Goal: Task Accomplishment & Management: Manage account settings

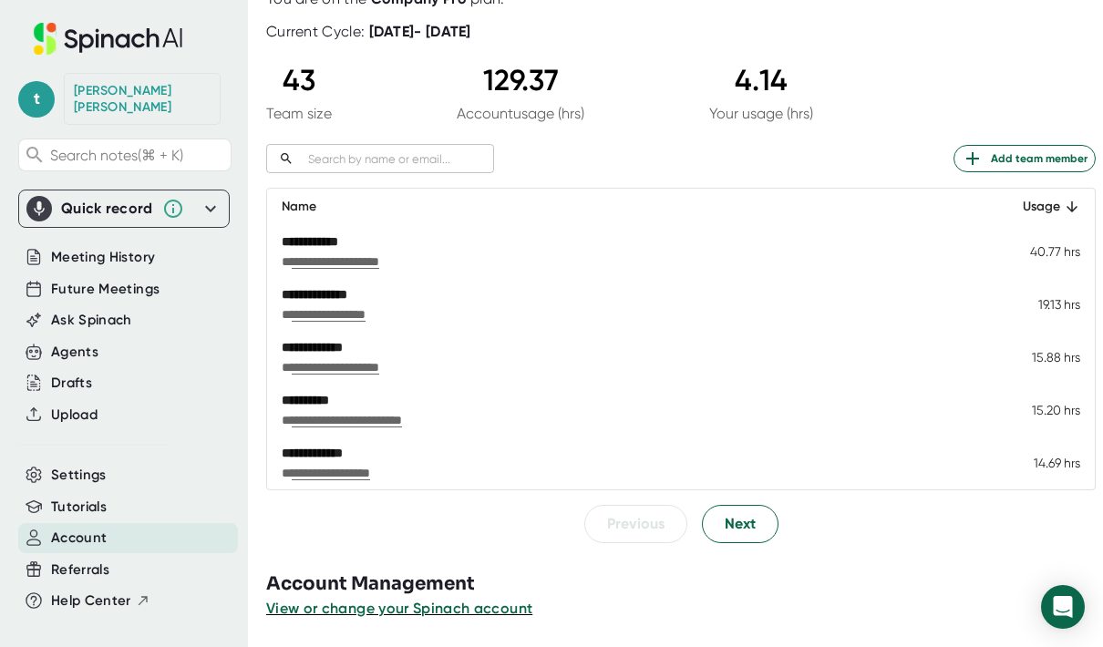
scroll to position [129, 0]
click at [744, 519] on span "Next" at bounding box center [740, 524] width 31 height 22
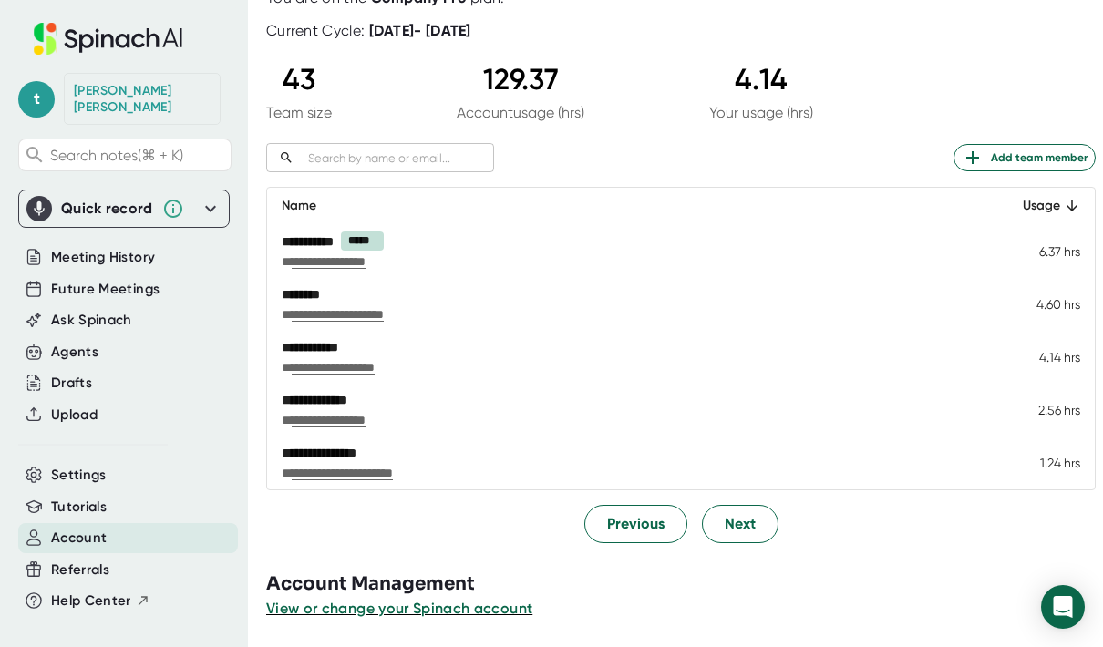
scroll to position [129, 0]
click at [83, 342] on div "Agents" at bounding box center [74, 352] width 47 height 21
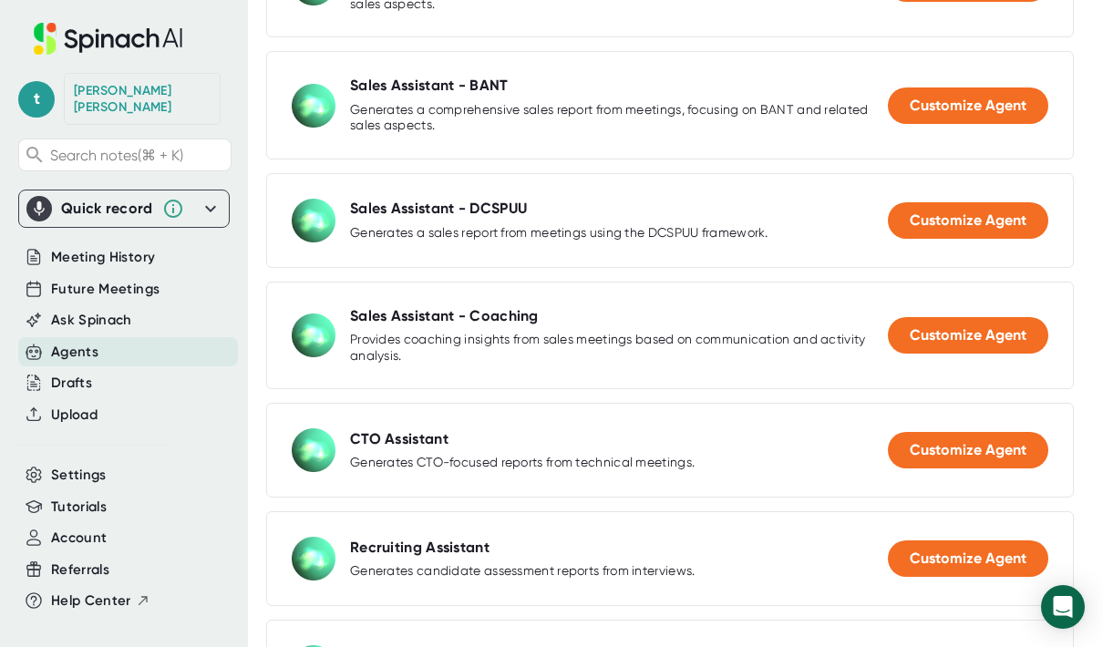
scroll to position [1435, 0]
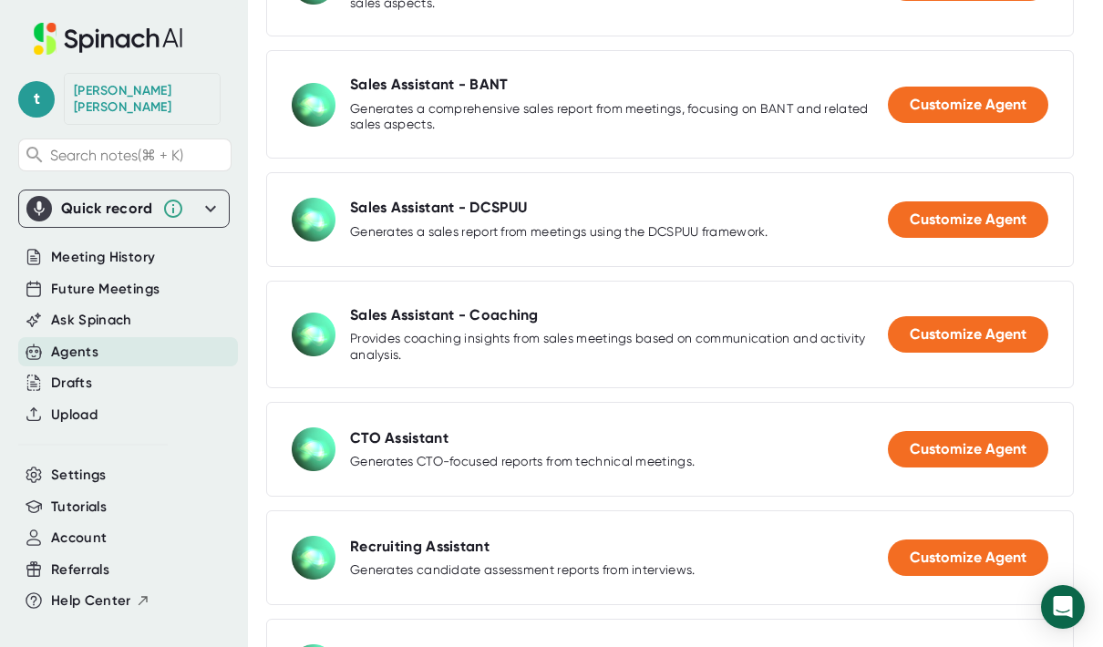
click at [788, 331] on div "Provides coaching insights from sales meetings based on communication and activ…" at bounding box center [619, 347] width 538 height 32
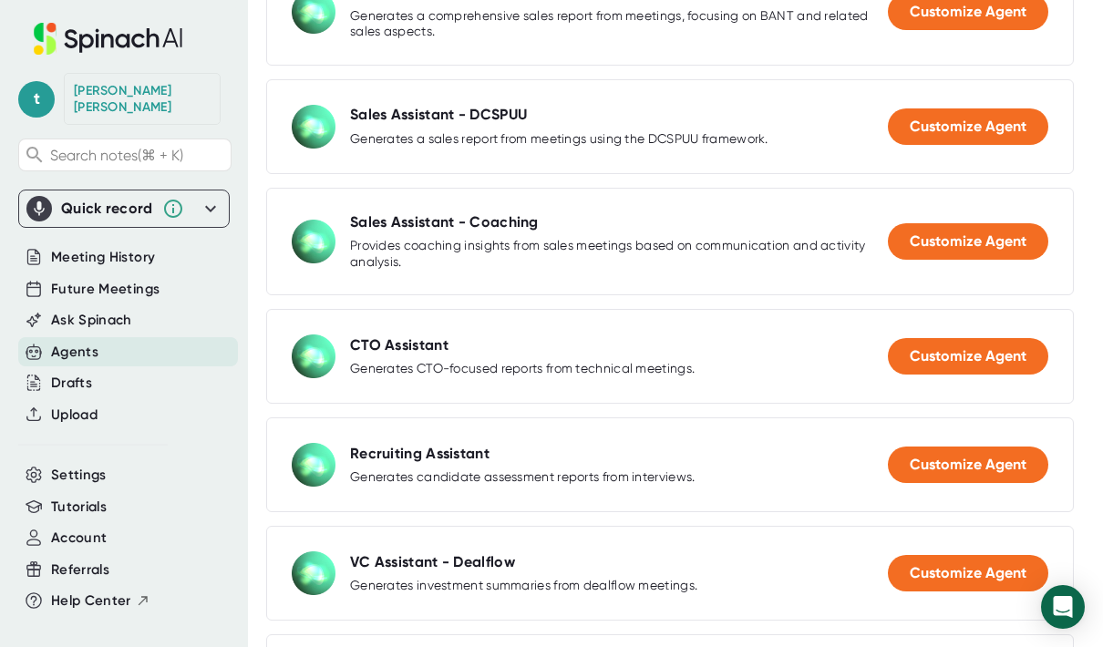
scroll to position [1516, 0]
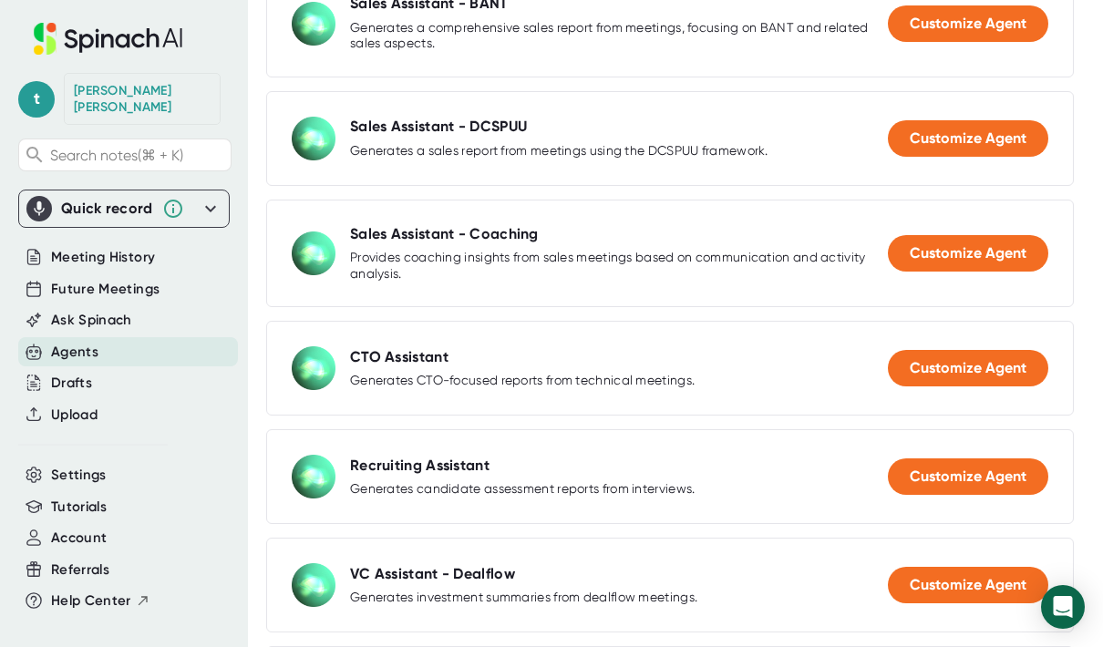
click at [976, 248] on span "Customize Agent" at bounding box center [968, 252] width 117 height 17
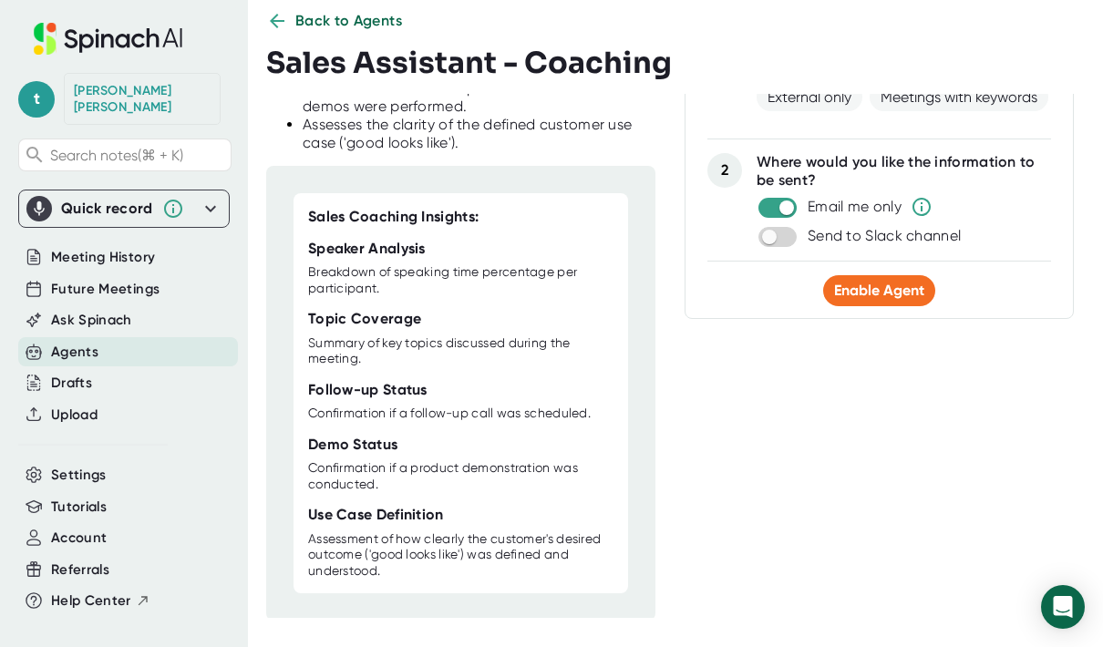
scroll to position [148, 0]
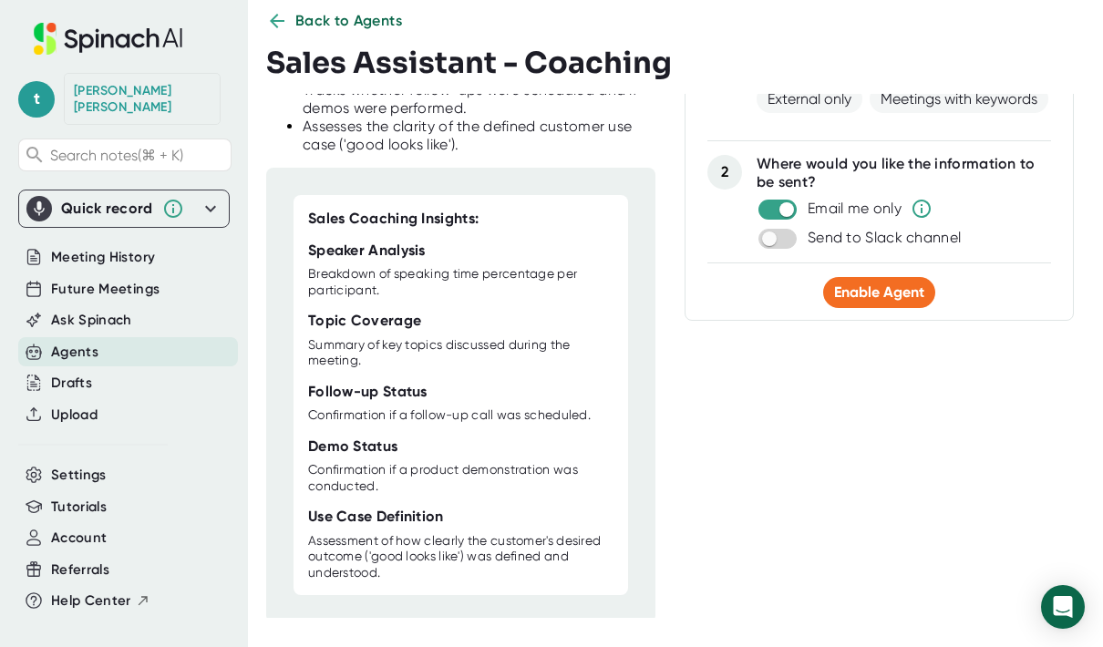
click at [881, 290] on span "Enable Agent" at bounding box center [879, 292] width 90 height 17
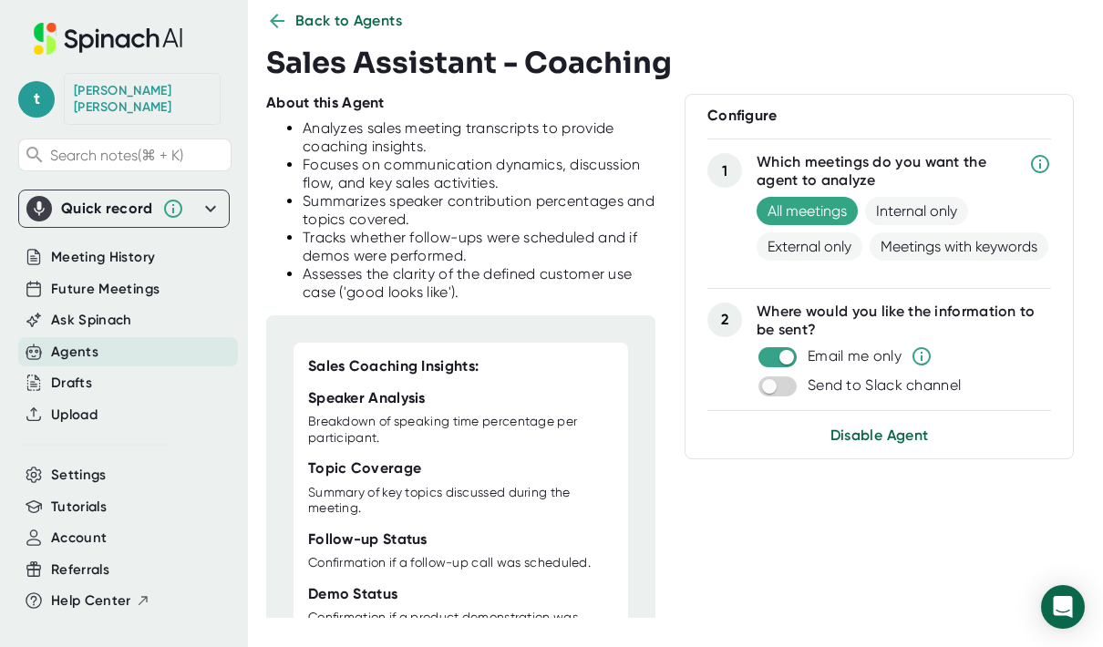
scroll to position [0, 0]
click at [338, 24] on span "Back to Agents" at bounding box center [348, 21] width 107 height 22
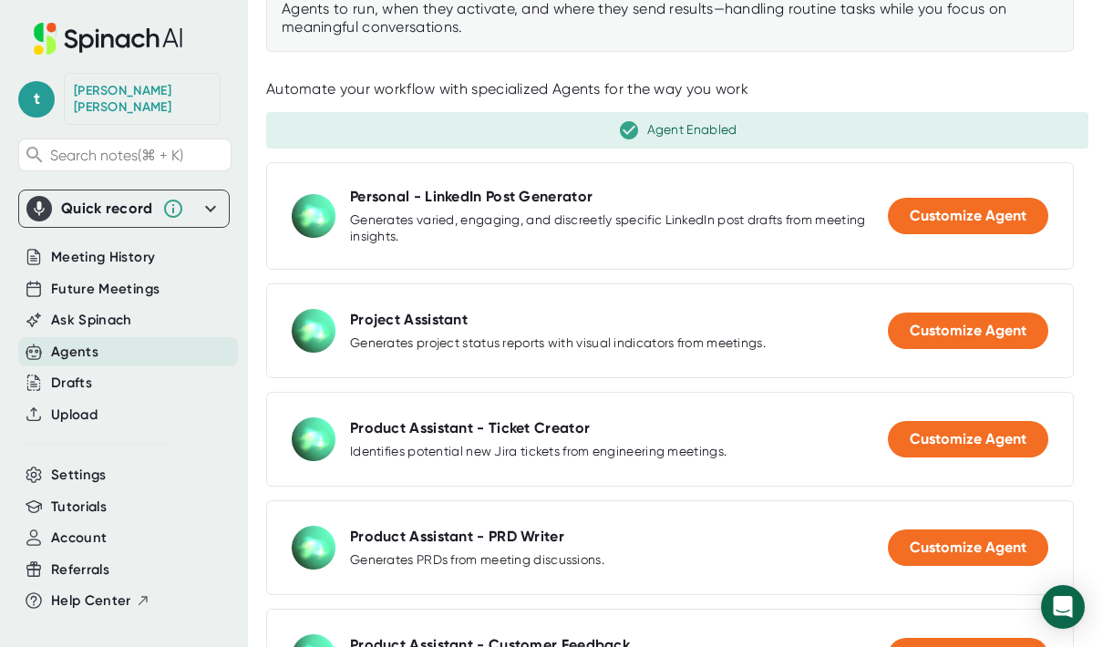
scroll to position [250, 0]
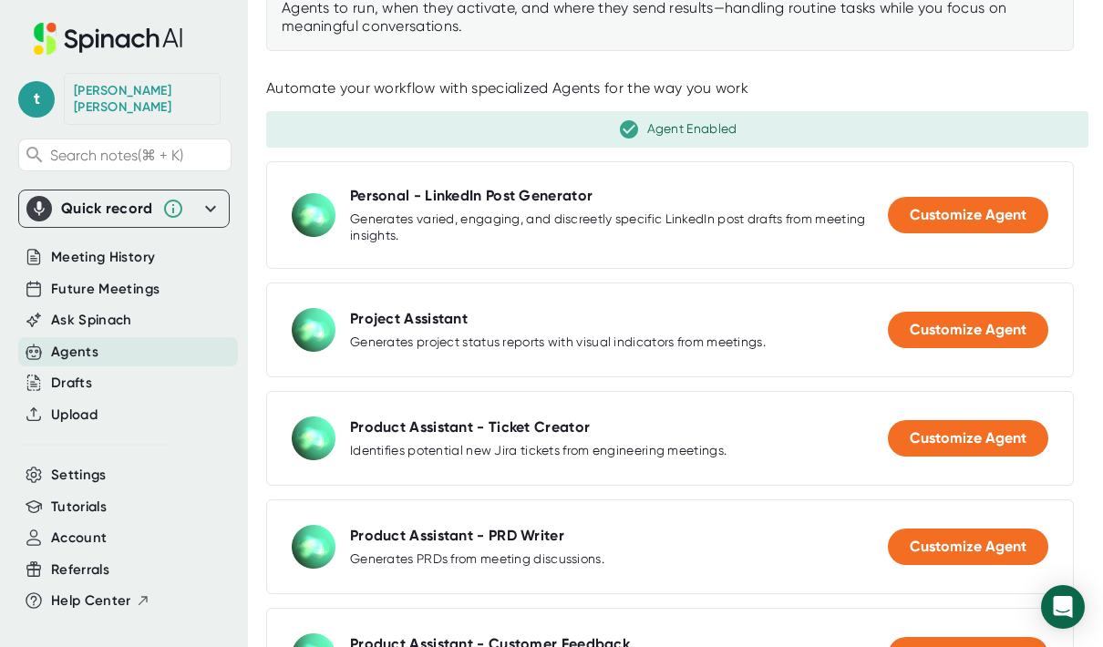
click at [953, 327] on span "Customize Agent" at bounding box center [968, 329] width 117 height 17
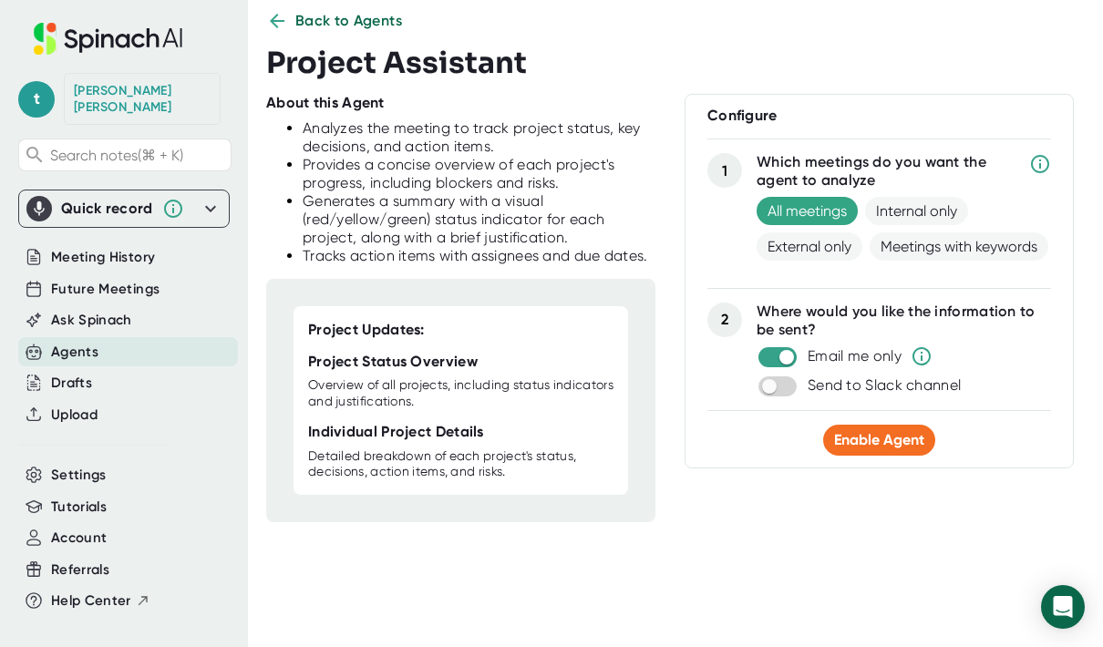
click at [871, 432] on span "Enable Agent" at bounding box center [879, 439] width 90 height 17
click at [305, 26] on span "Back to Agents" at bounding box center [348, 21] width 107 height 22
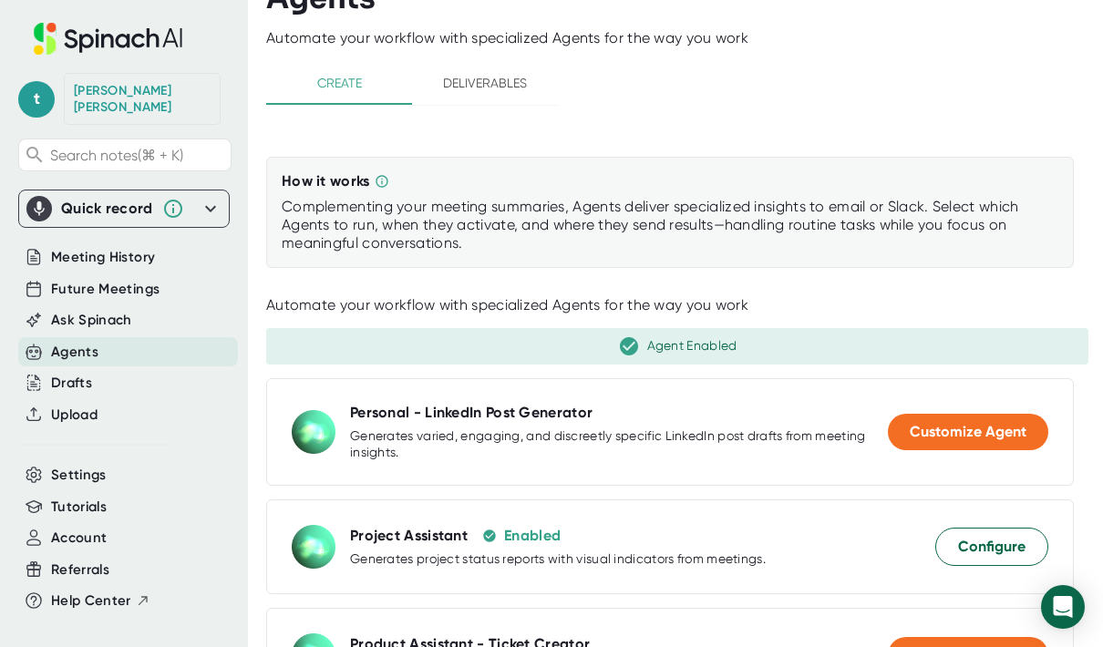
click at [154, 97] on div "[PERSON_NAME]" at bounding box center [142, 99] width 137 height 32
